Goal: Check status: Check status

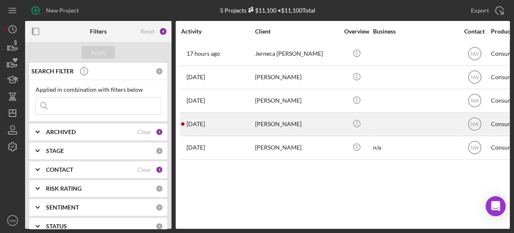
click at [274, 119] on div "[PERSON_NAME]" at bounding box center [297, 124] width 84 height 22
